Goal: Task Accomplishment & Management: Use online tool/utility

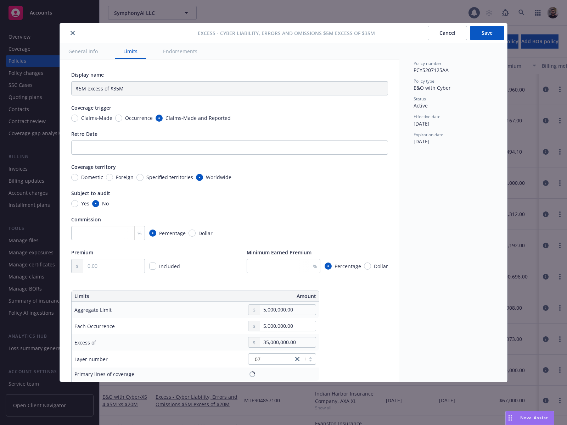
type input "Cyber Liability, Errors and Omissions $5M excess of $35M"
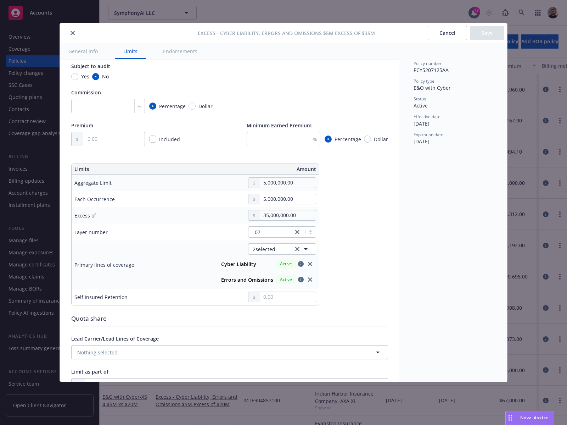
scroll to position [104, 0]
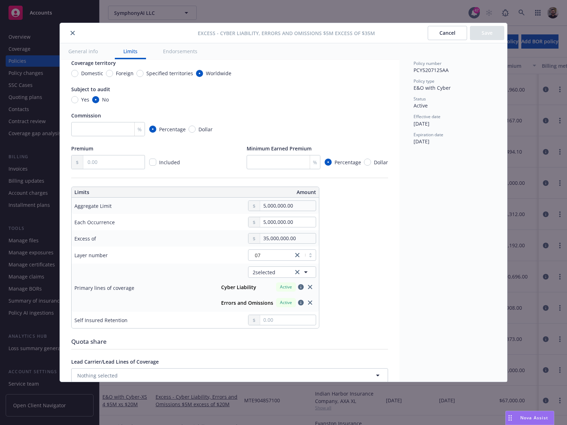
click at [442, 35] on button "Cancel" at bounding box center [447, 33] width 39 height 14
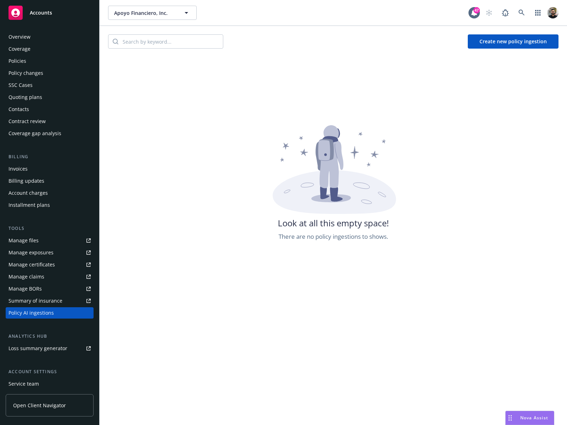
scroll to position [49, 0]
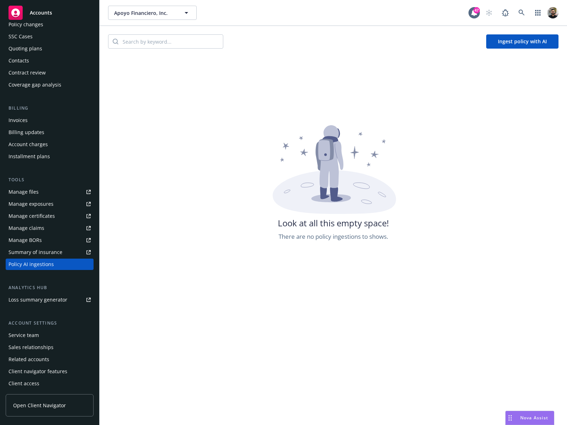
click at [488, 41] on button "Ingest policy with AI" at bounding box center [523, 41] width 72 height 14
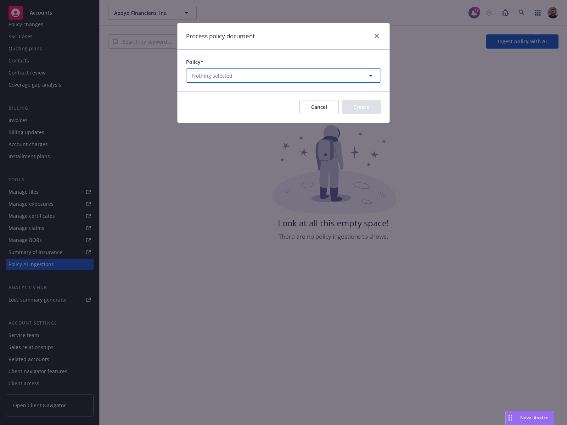
click at [340, 71] on button "Nothing selected" at bounding box center [283, 75] width 195 height 14
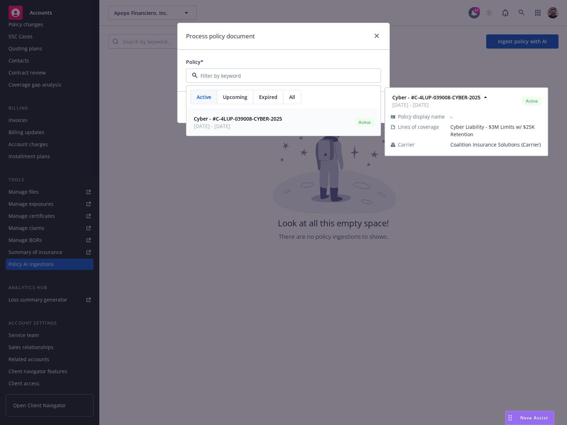
click at [299, 117] on div "Cyber - #C-4LUP-039008-CYBER-2025 03/15/2025 - 03/15/2026 Active" at bounding box center [283, 122] width 185 height 18
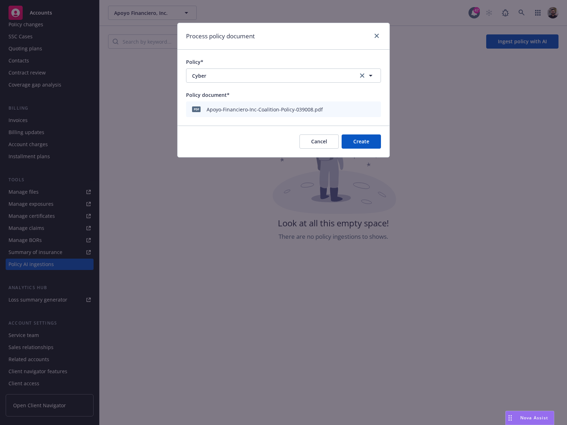
click at [330, 145] on button "Cancel" at bounding box center [319, 141] width 39 height 14
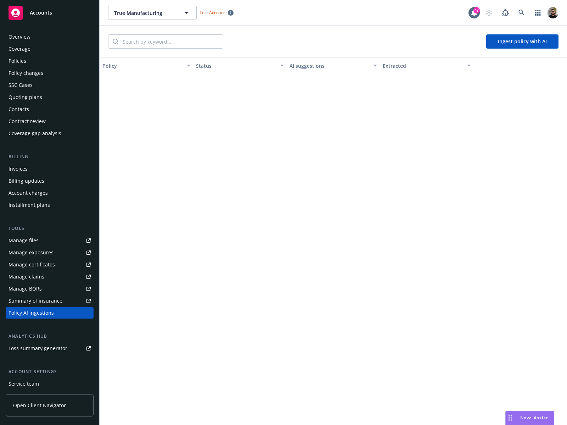
scroll to position [49, 0]
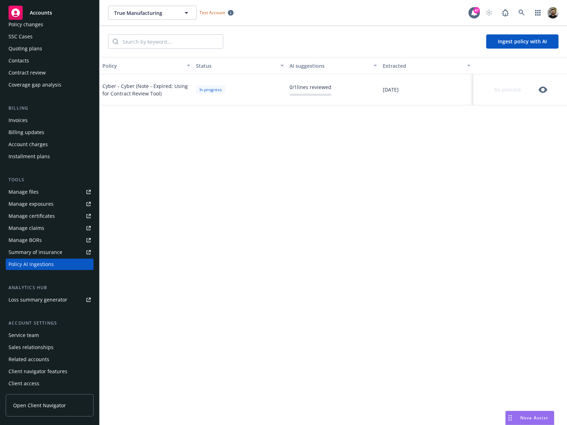
click at [545, 88] on icon "button" at bounding box center [543, 89] width 9 height 9
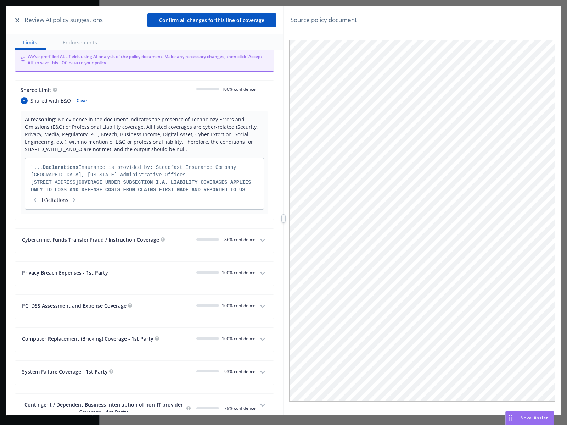
scroll to position [167, 0]
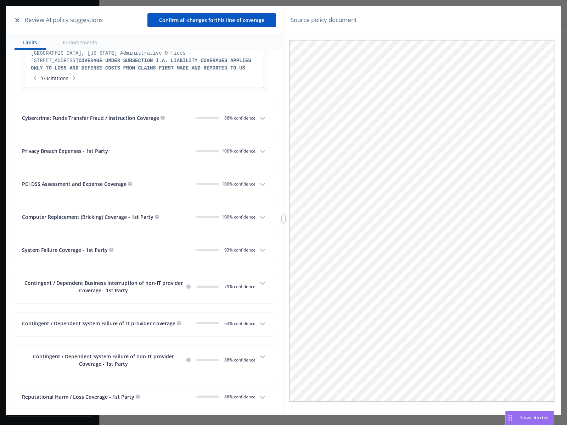
click at [20, 21] on button "button" at bounding box center [17, 20] width 9 height 9
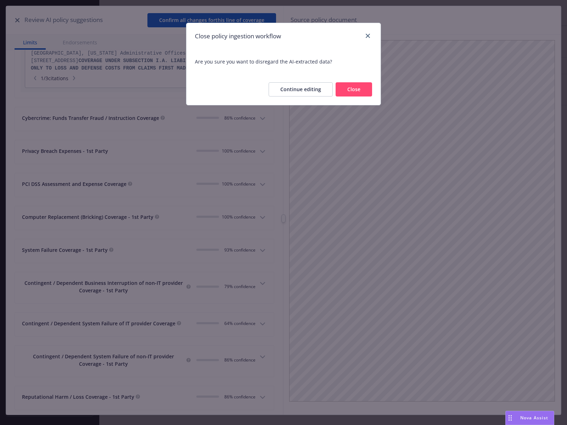
click at [359, 93] on button "Close" at bounding box center [354, 89] width 37 height 14
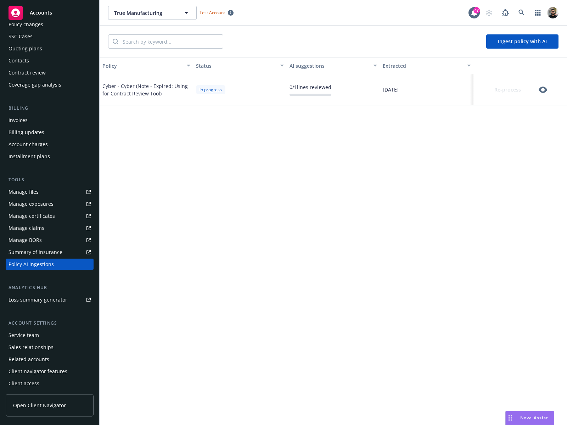
click at [544, 91] on icon "button" at bounding box center [543, 89] width 9 height 9
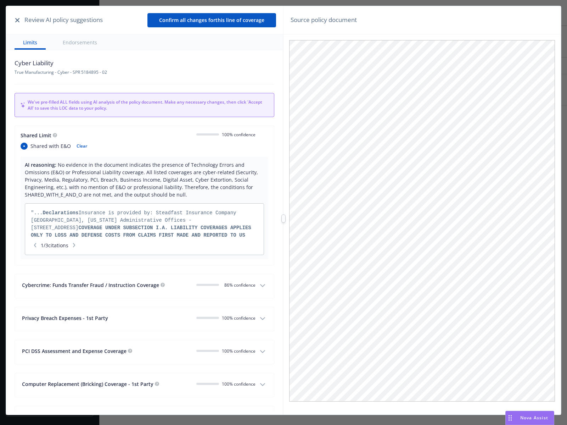
click at [19, 20] on icon "button" at bounding box center [17, 20] width 4 height 4
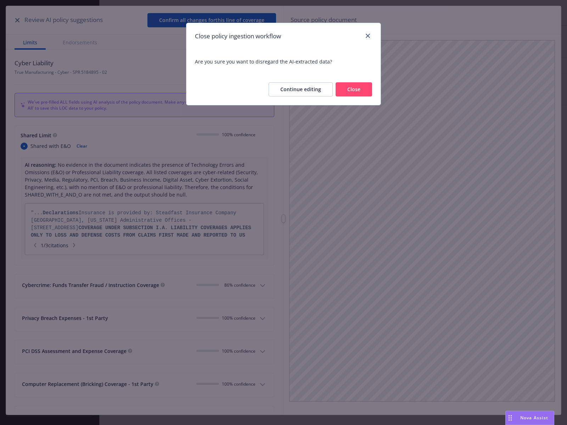
click at [353, 93] on button "Close" at bounding box center [354, 89] width 37 height 14
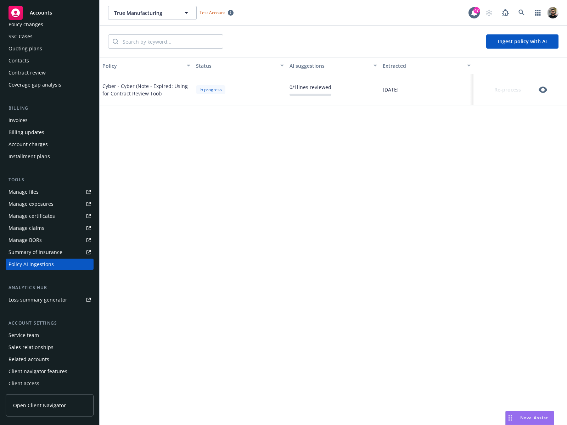
click at [515, 49] on div "Ingest policy with AI" at bounding box center [334, 41] width 468 height 31
click at [515, 46] on button "Ingest policy with AI" at bounding box center [523, 41] width 72 height 14
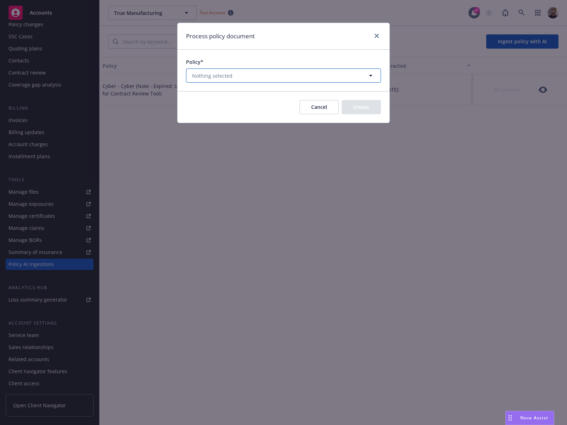
click at [315, 79] on button "Nothing selected" at bounding box center [283, 75] width 195 height 14
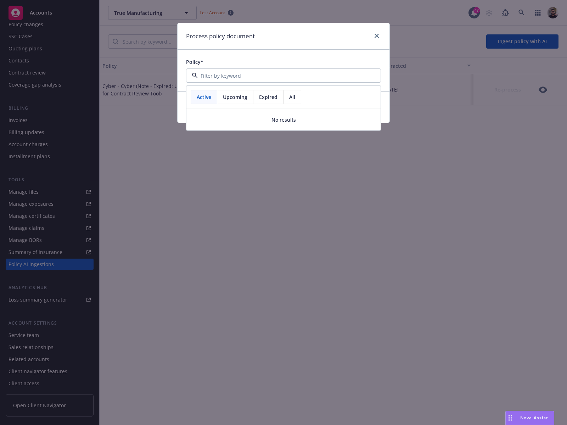
click at [294, 98] on span "All" at bounding box center [292, 96] width 6 height 7
drag, startPoint x: 382, startPoint y: 41, endPoint x: 378, endPoint y: 36, distance: 6.1
click at [382, 40] on div "Process policy document" at bounding box center [284, 36] width 212 height 27
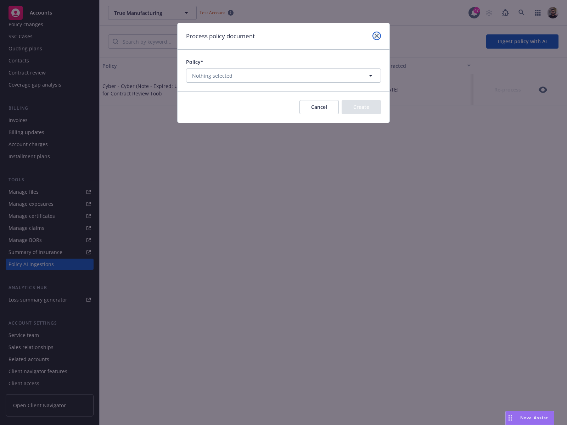
click at [378, 36] on icon "close" at bounding box center [377, 36] width 4 height 4
